Goal: Task Accomplishment & Management: Use online tool/utility

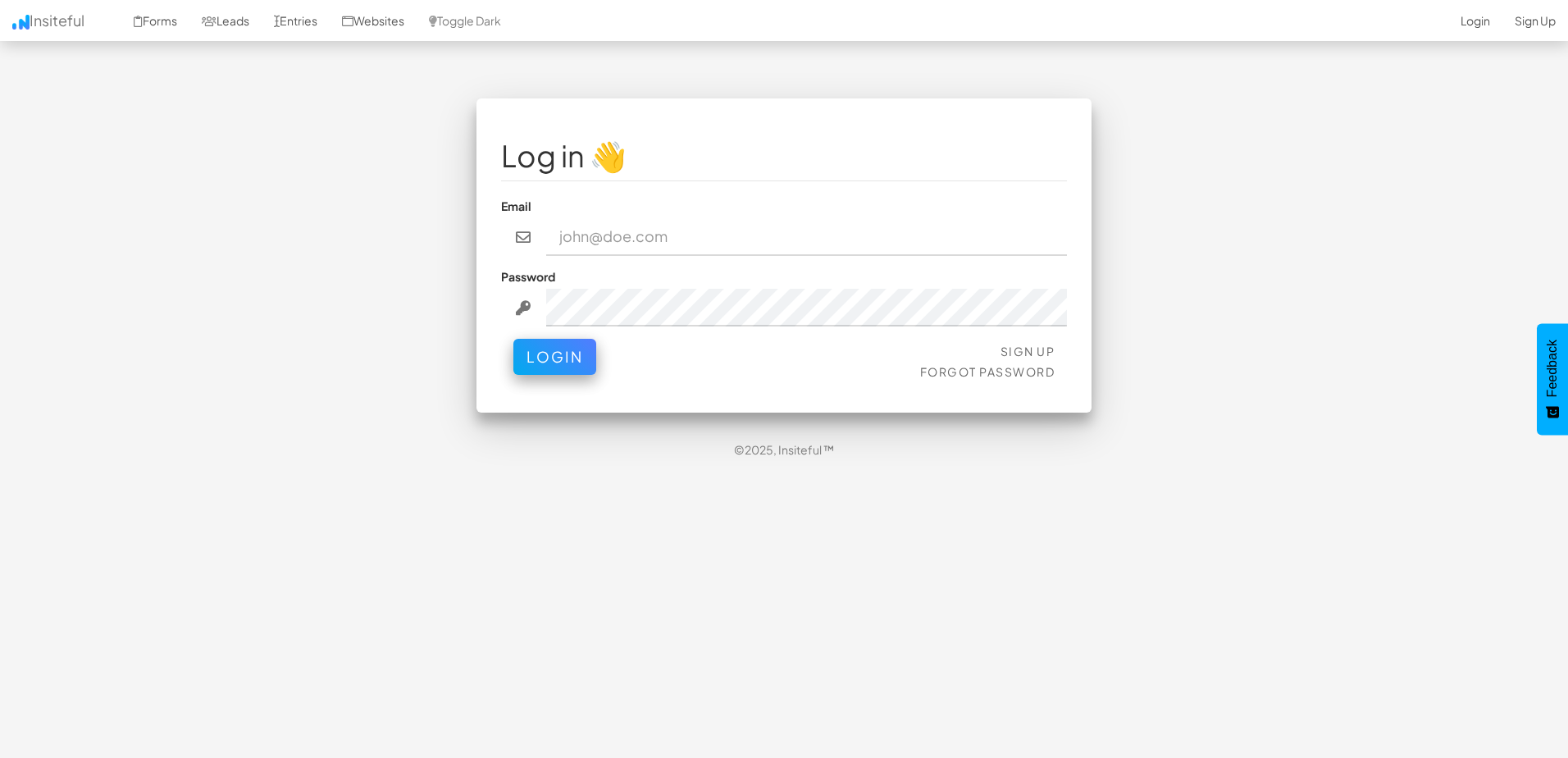
click at [618, 234] on input "email" at bounding box center [807, 237] width 522 height 38
type input "[EMAIL_ADDRESS][DOMAIN_NAME]"
click at [513, 338] on button "Login" at bounding box center [554, 356] width 83 height 36
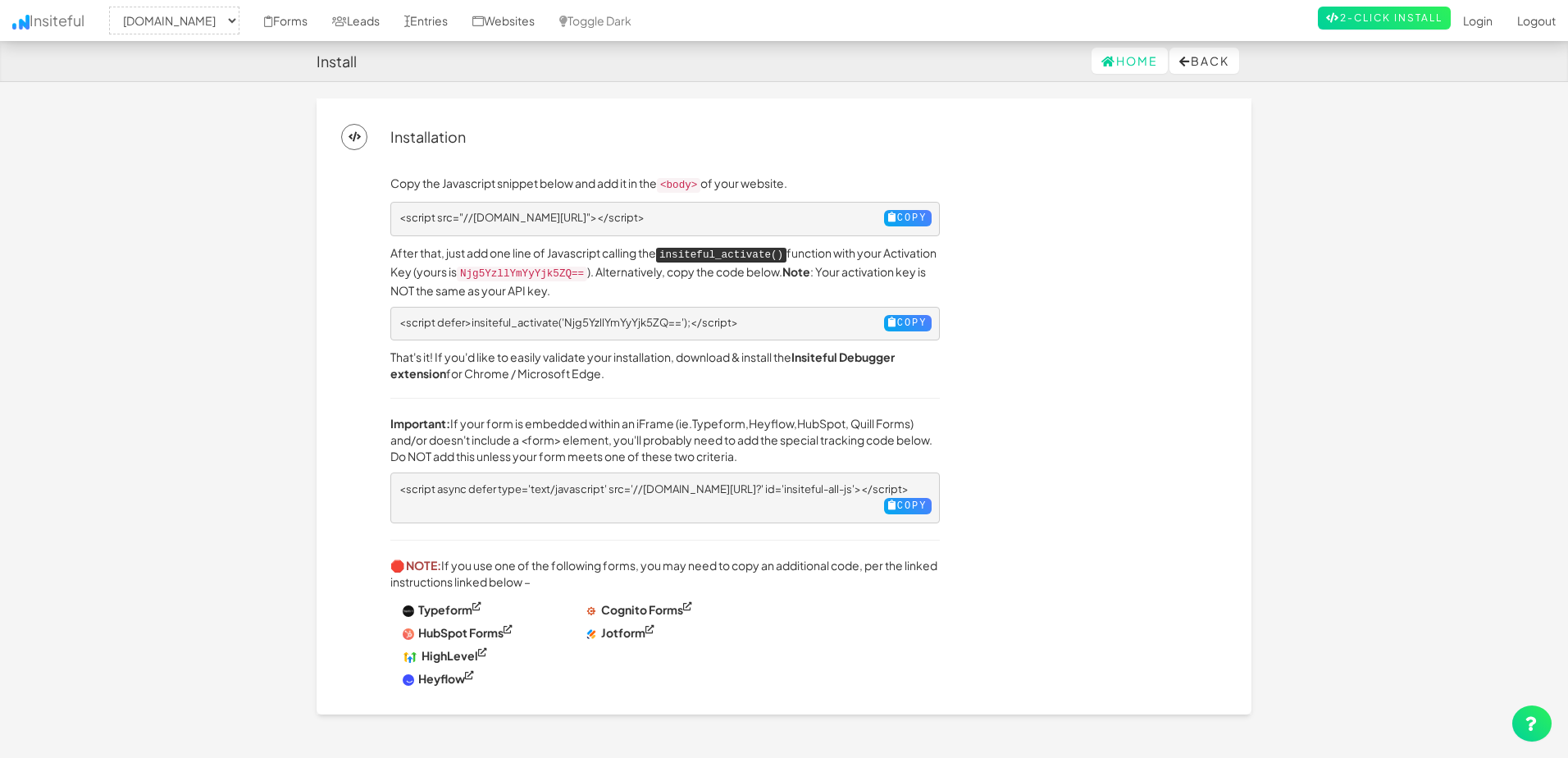
select select "2395"
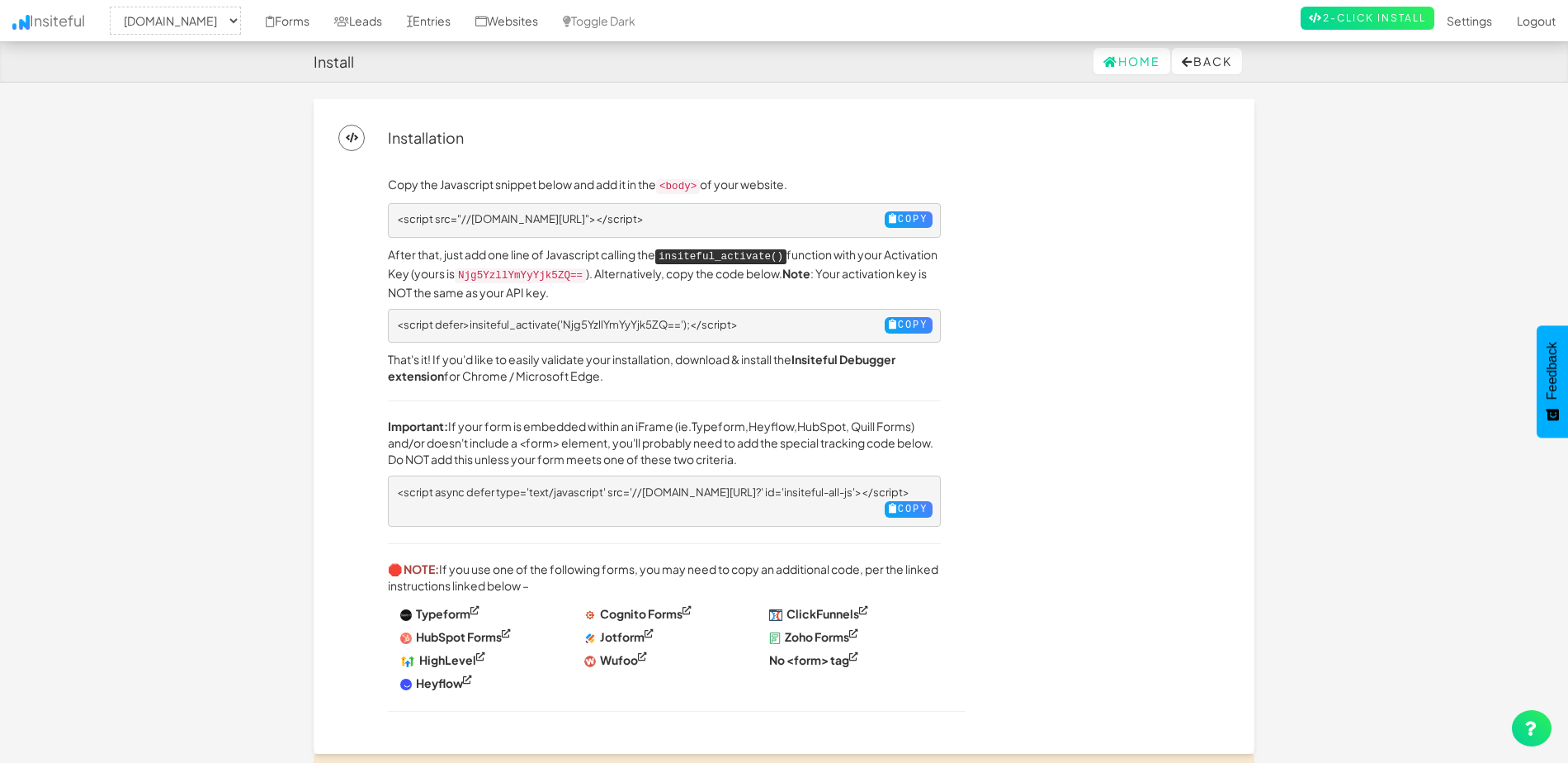
click at [1142, 376] on div "Copy the Javascript snippet below and add it in the <body> of your website. <sc…" at bounding box center [809, 452] width 866 height 553
drag, startPoint x: 895, startPoint y: 220, endPoint x: 1066, endPoint y: 321, distance: 198.6
click at [1066, 321] on div "Copy the Javascript snippet below and add it in the <body> of your website. <sc…" at bounding box center [809, 452] width 866 height 553
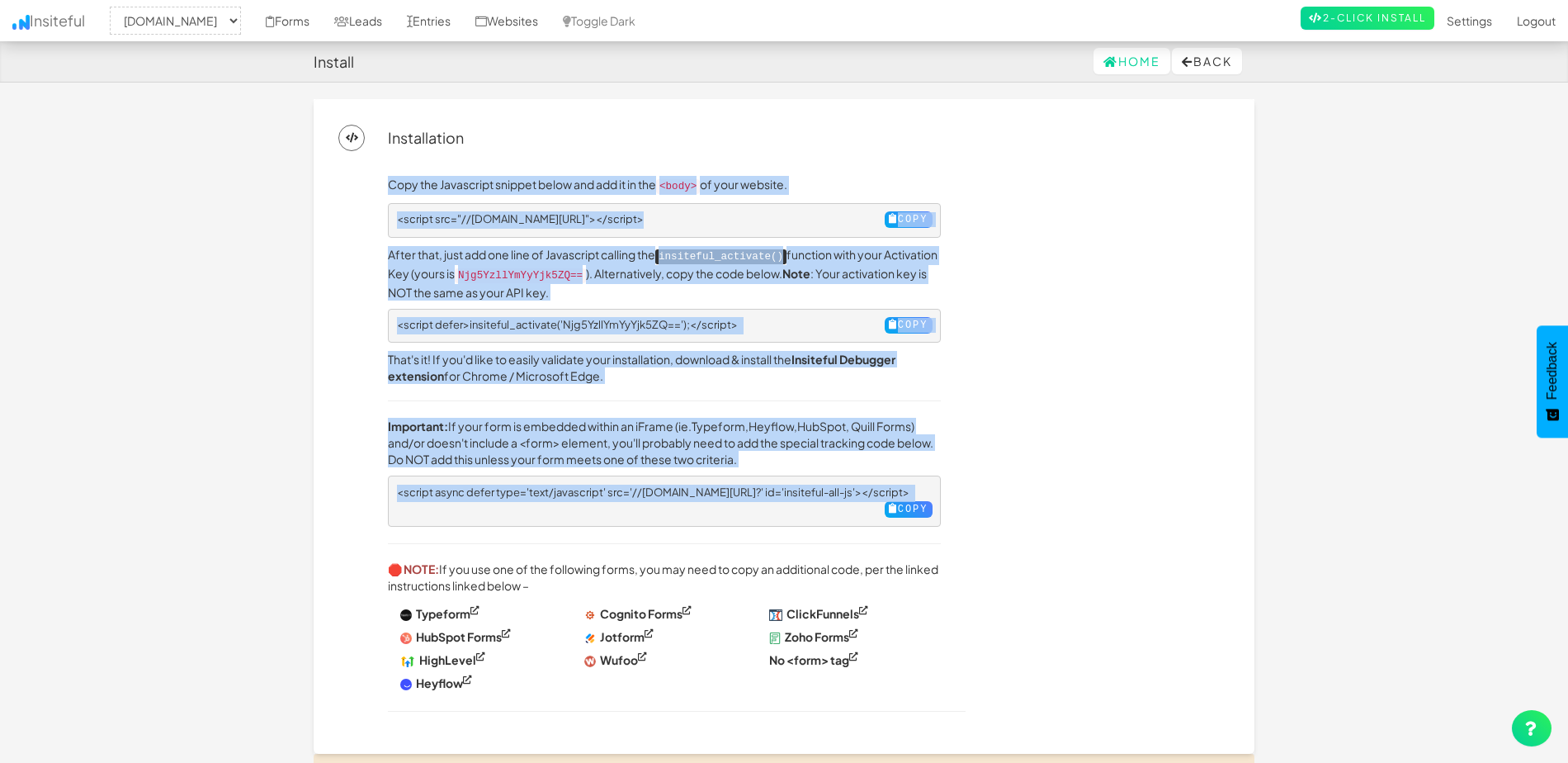
drag, startPoint x: 383, startPoint y: 181, endPoint x: 992, endPoint y: 509, distance: 691.7
click at [992, 509] on div "Copy the Javascript snippet below and add it in the <body> of your website. <sc…" at bounding box center [809, 452] width 866 height 553
copy div "Copy the Javascript snippet below and add it in the <body> of your website. <sc…"
click at [1127, 495] on div "Copy the Javascript snippet below and add it in the <body> of your website. <sc…" at bounding box center [809, 452] width 866 height 553
